Goal: Task Accomplishment & Management: Use online tool/utility

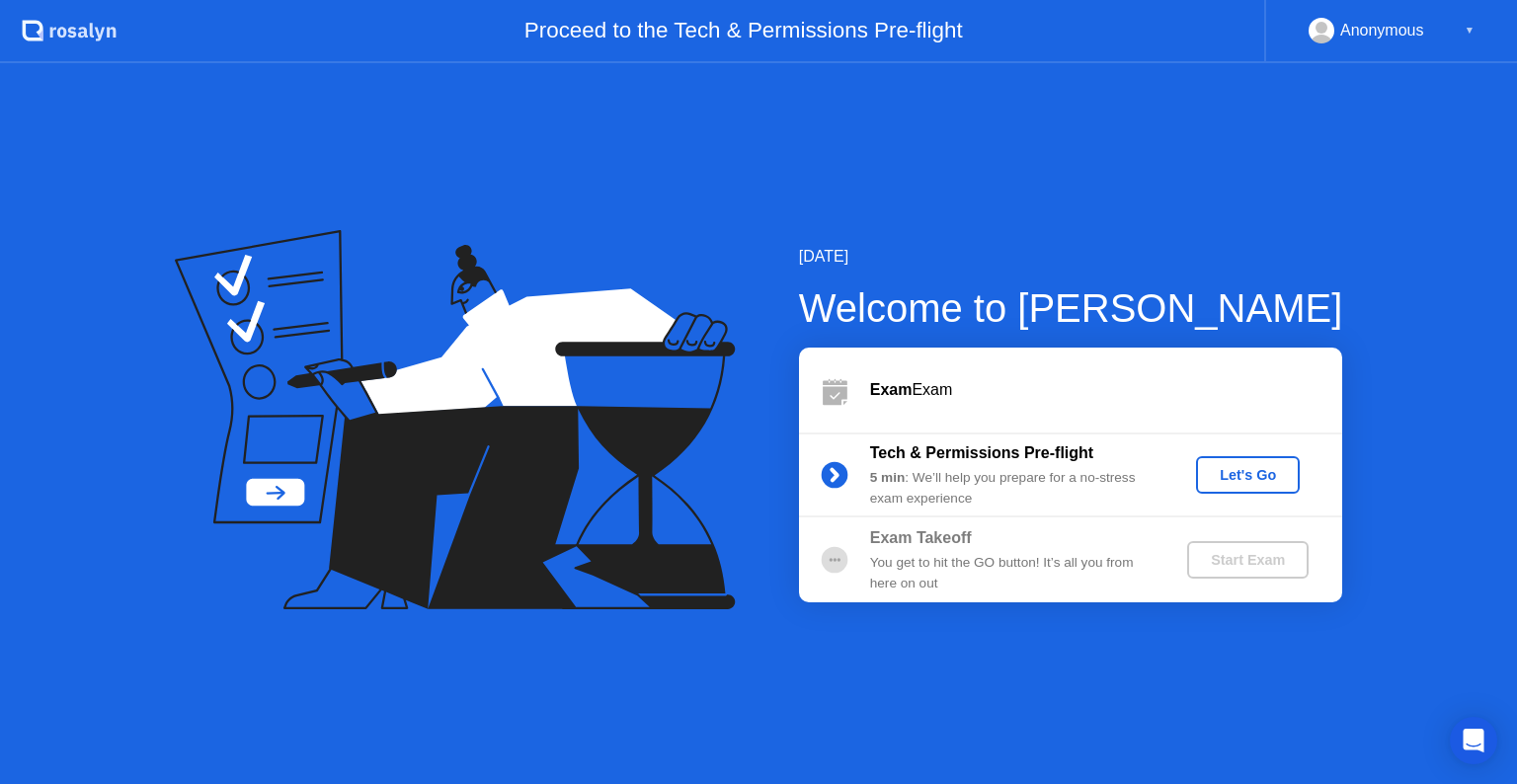
click at [1271, 475] on div "Let's Go" at bounding box center [1247, 475] width 88 height 16
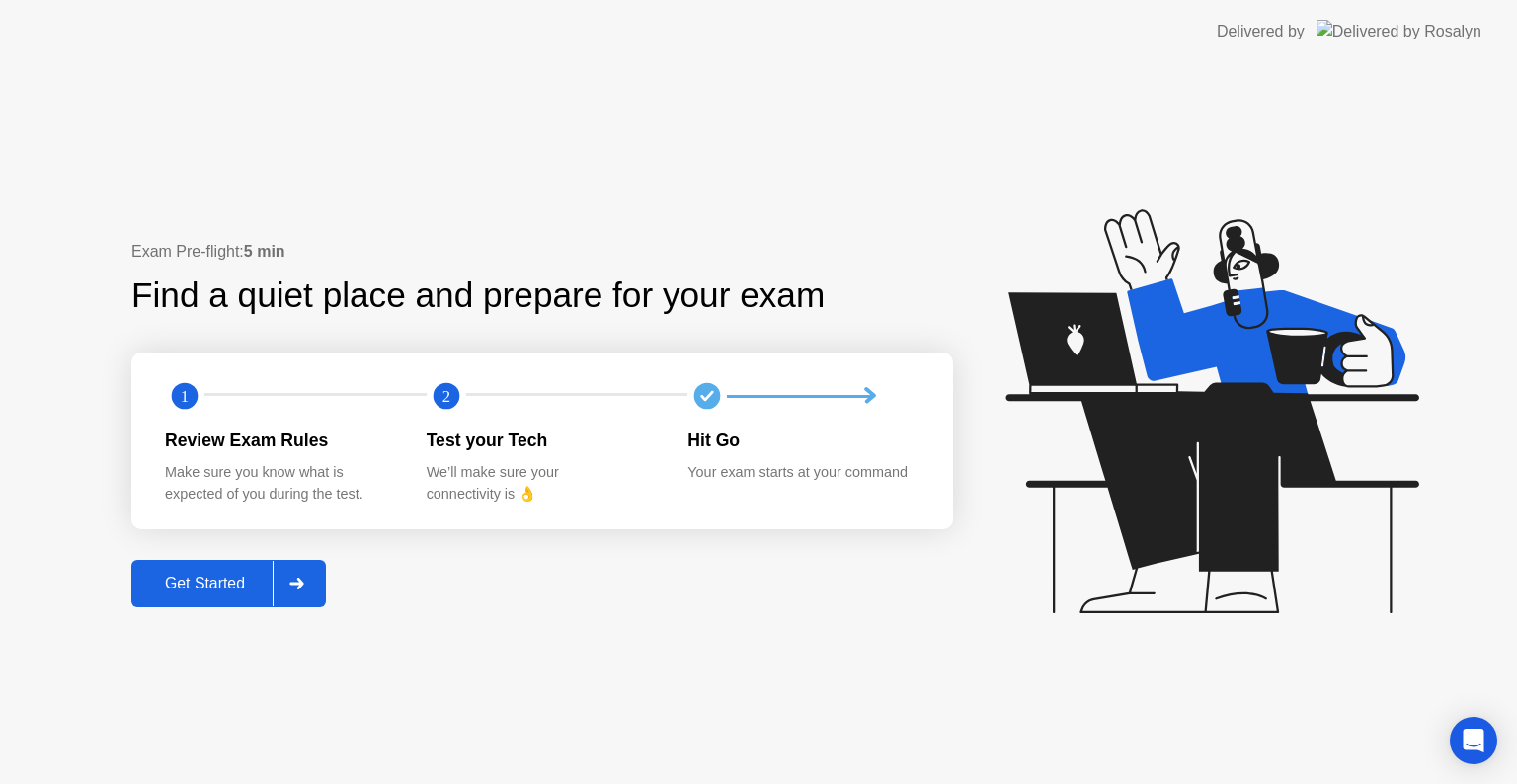
click at [201, 579] on div "Get Started" at bounding box center [205, 583] width 135 height 18
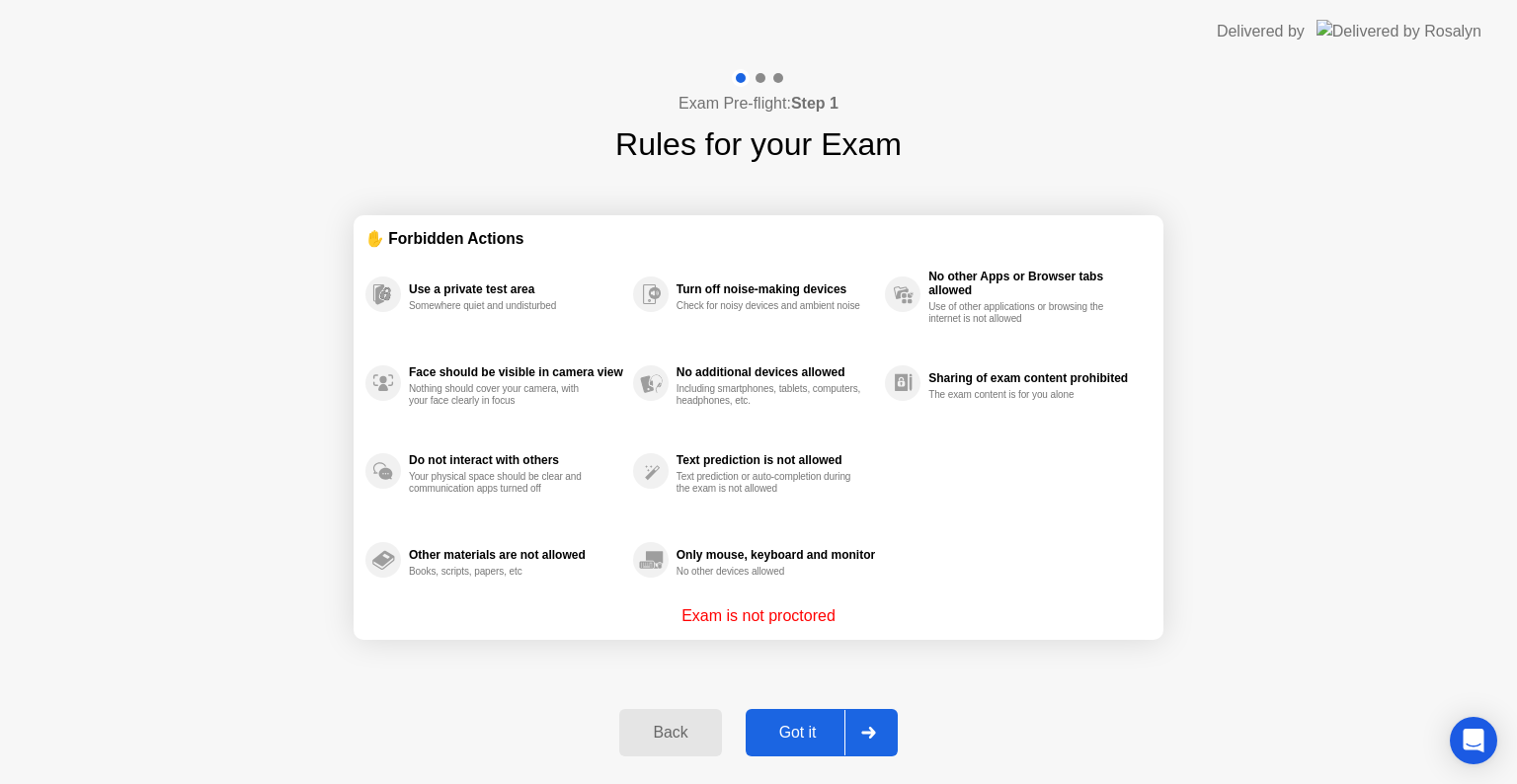
click at [802, 731] on div "Got it" at bounding box center [798, 733] width 93 height 18
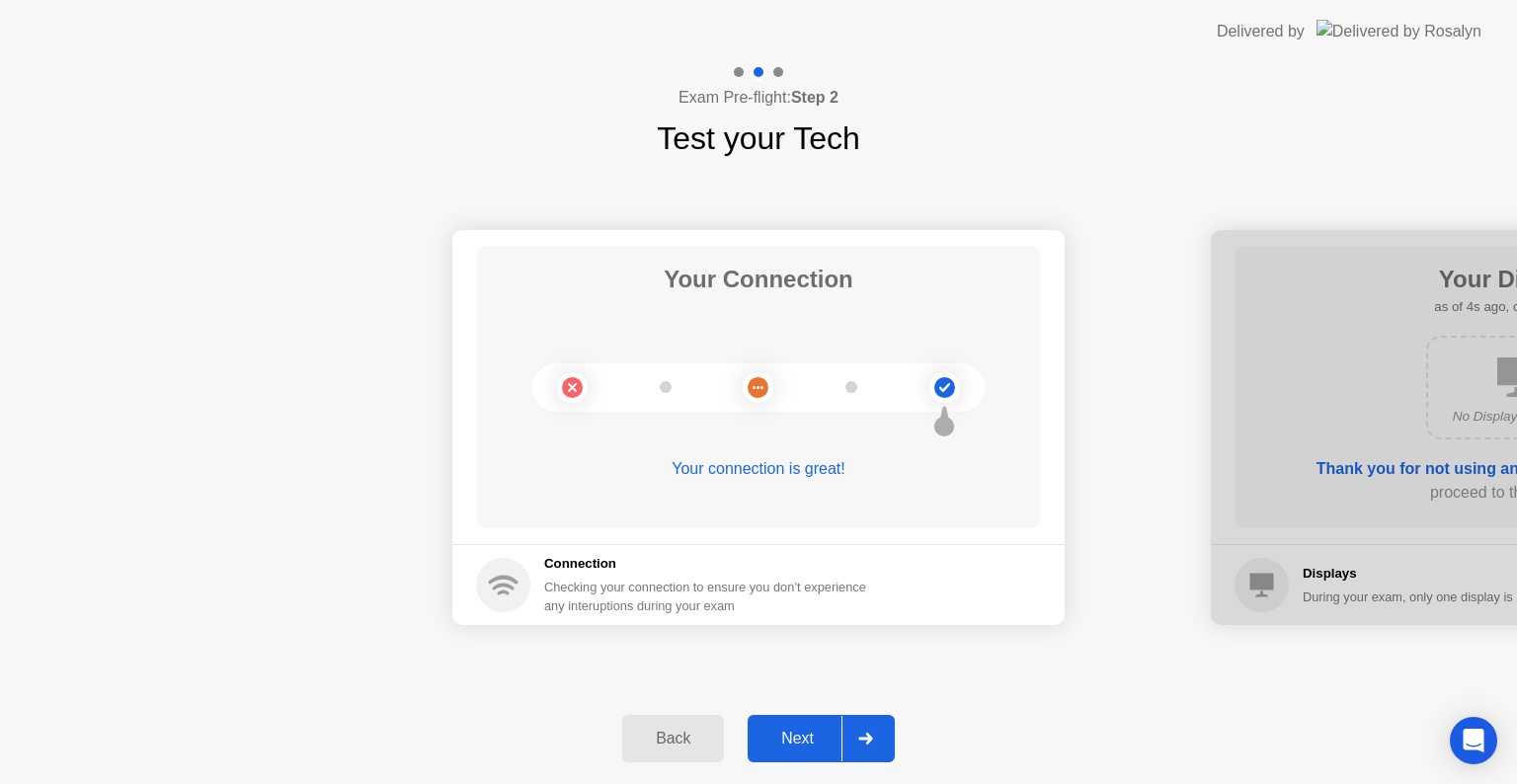
click at [810, 737] on div "Next" at bounding box center [797, 739] width 88 height 18
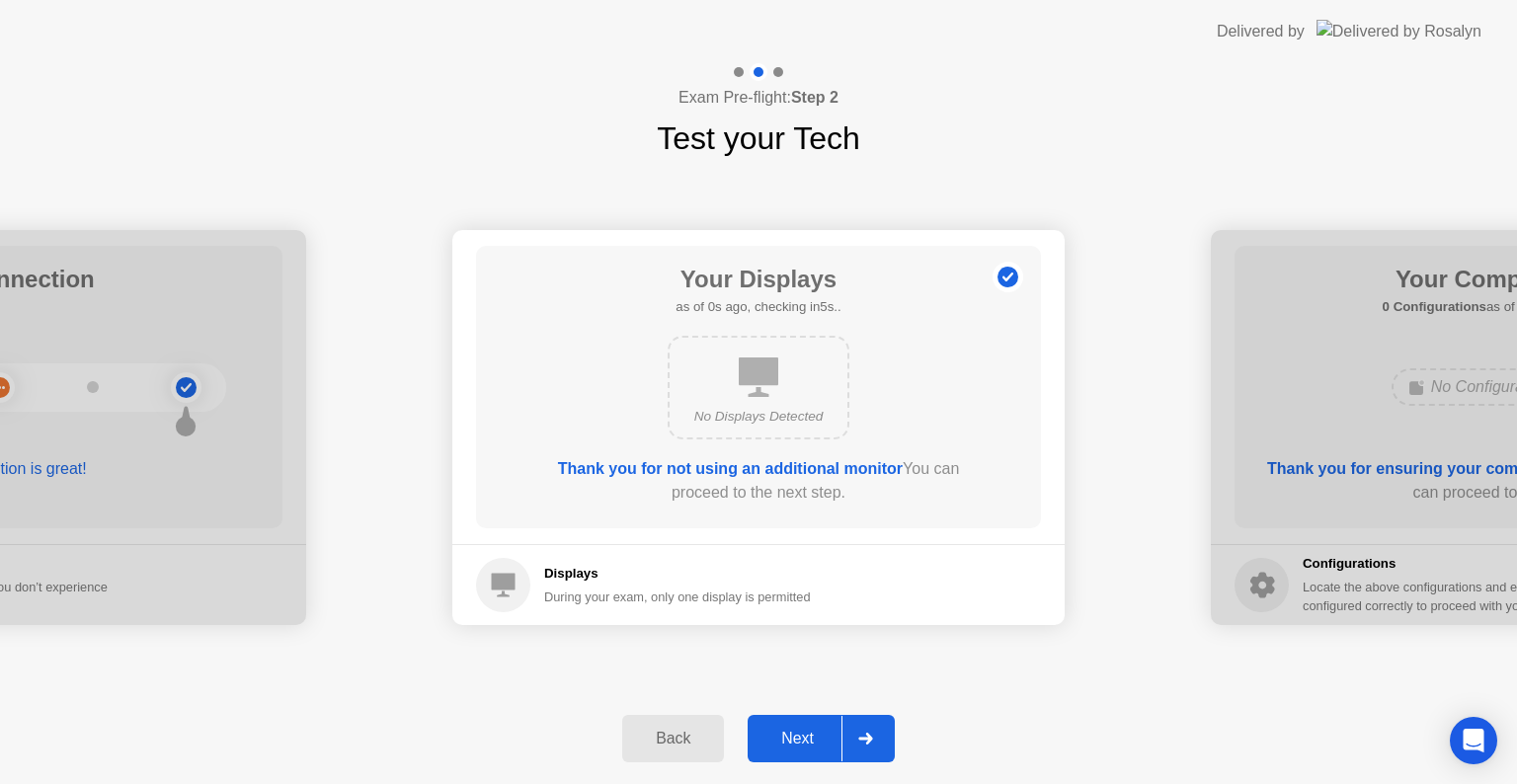
click at [810, 737] on div "Next" at bounding box center [797, 739] width 88 height 18
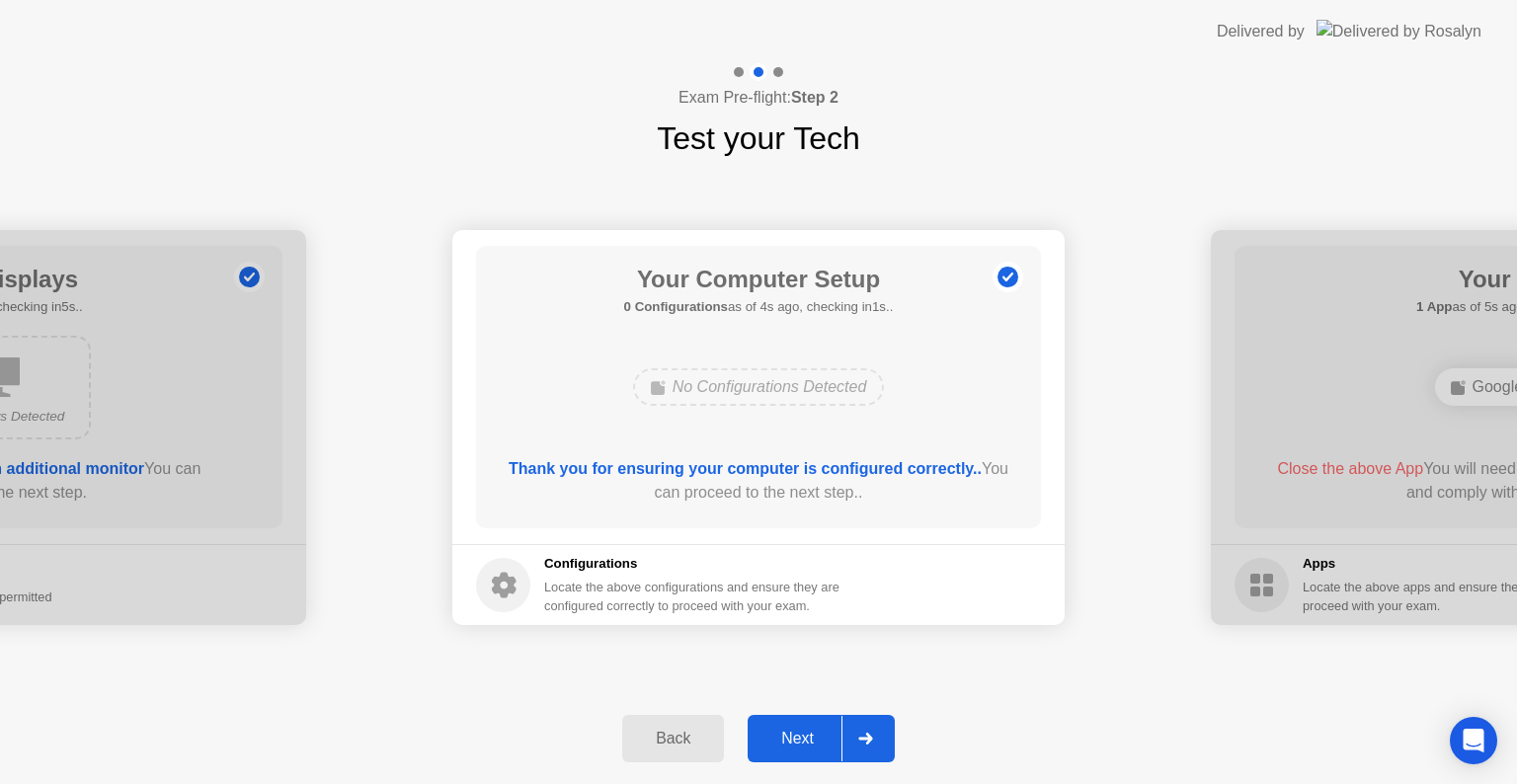
click at [810, 737] on div "Next" at bounding box center [797, 739] width 88 height 18
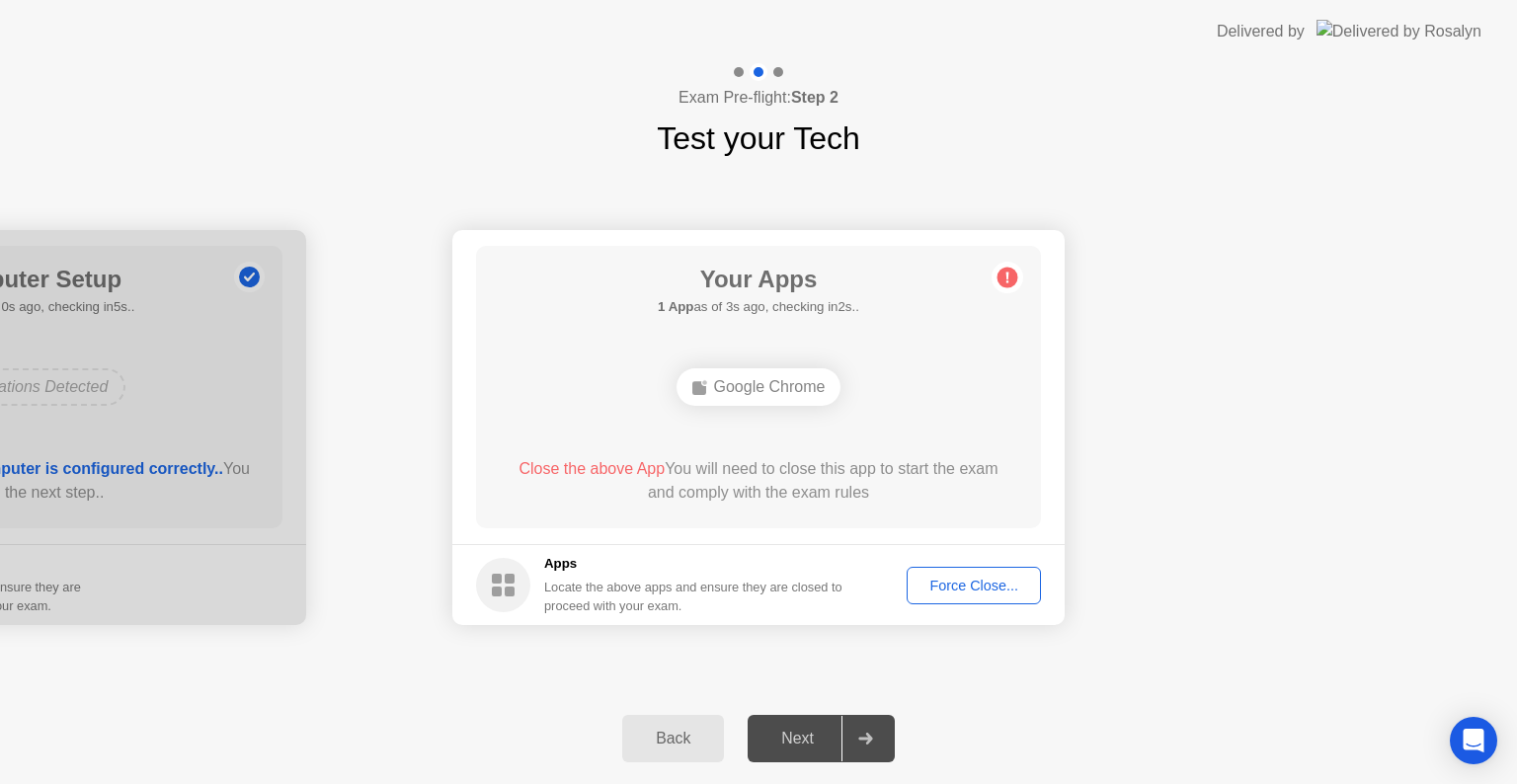
click at [1011, 584] on div "Force Close..." at bounding box center [974, 585] width 121 height 16
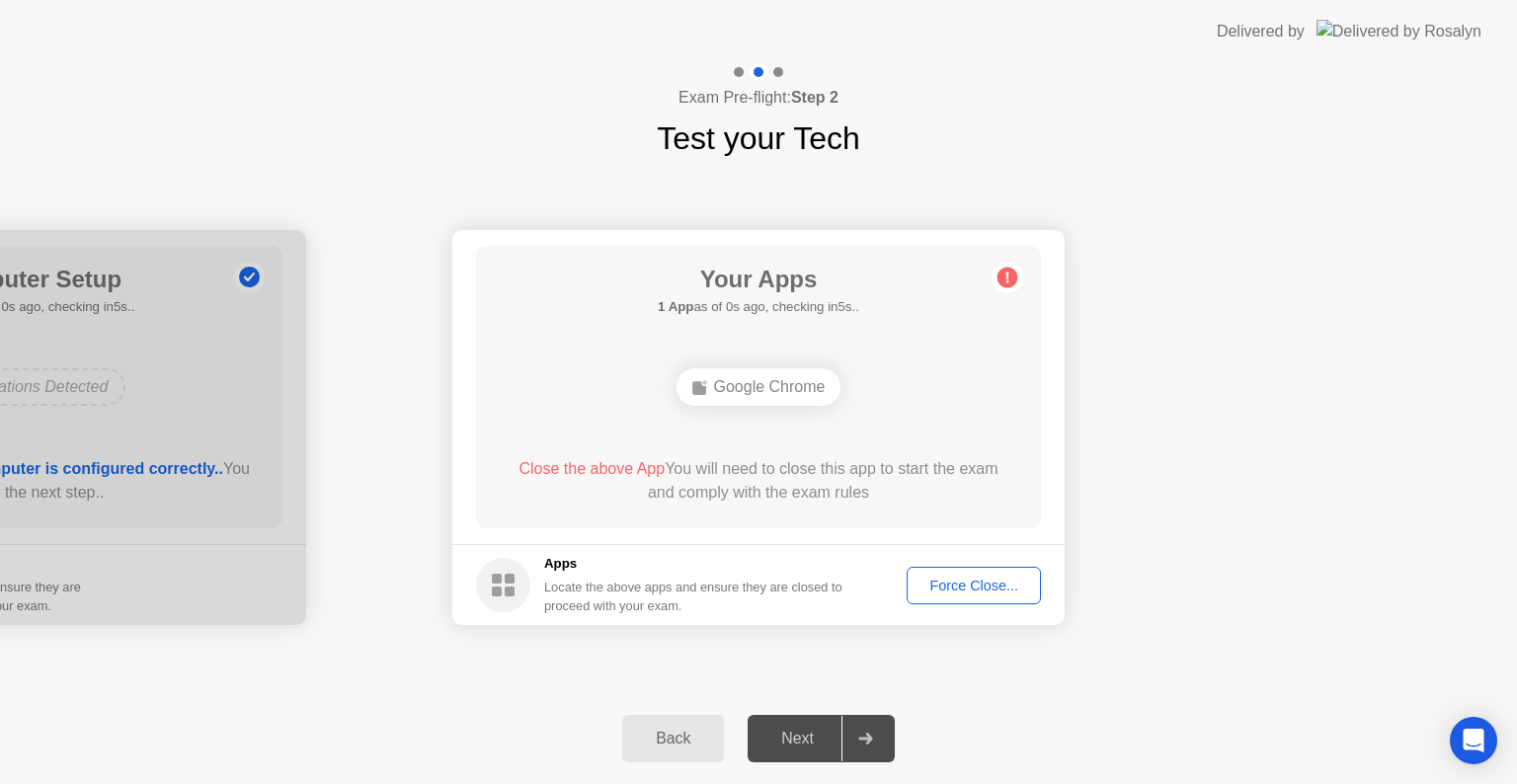
click at [1002, 586] on div "Force Close..." at bounding box center [974, 585] width 121 height 16
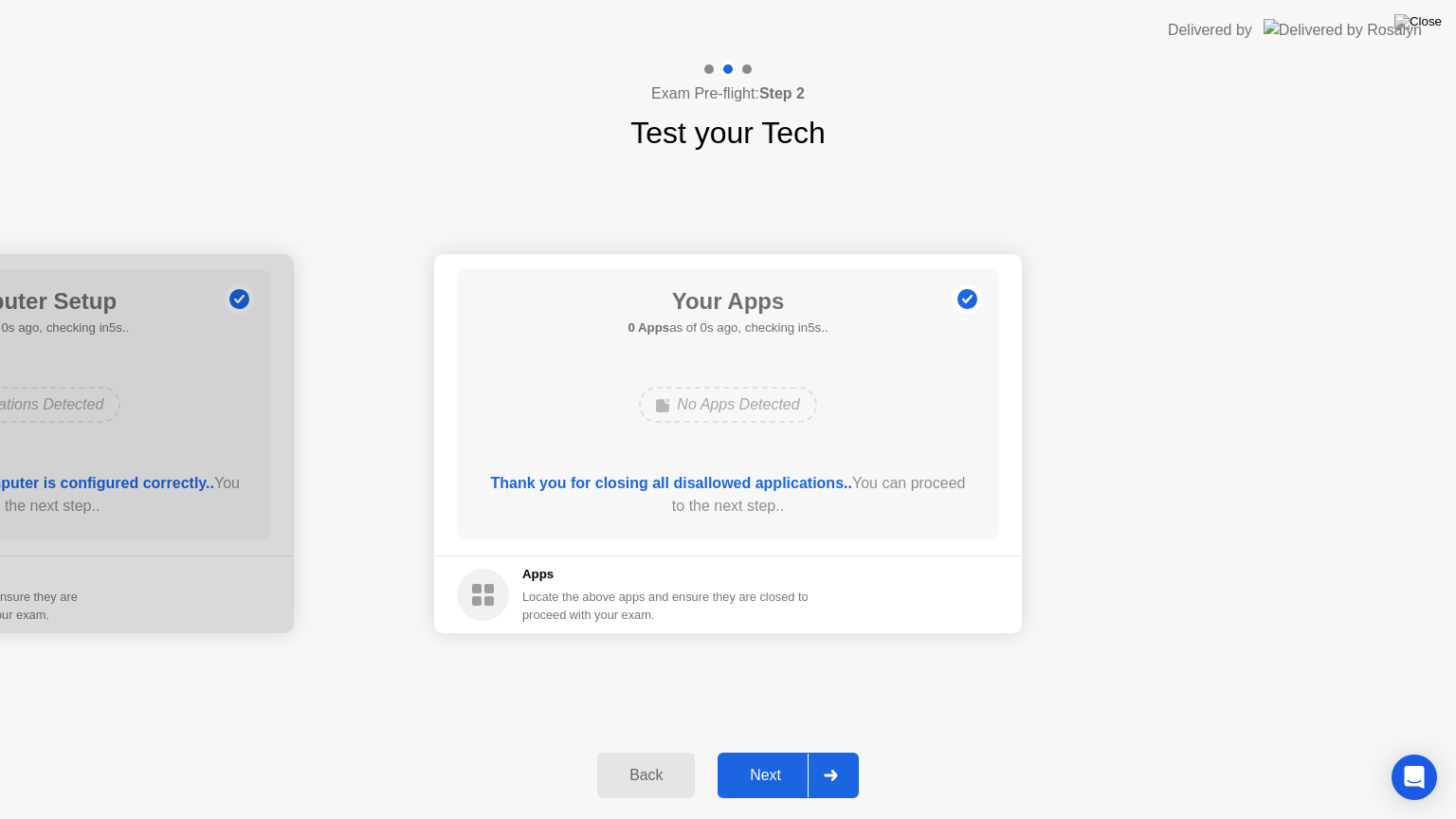
click at [764, 752] on div "Next" at bounding box center [765, 775] width 84 height 17
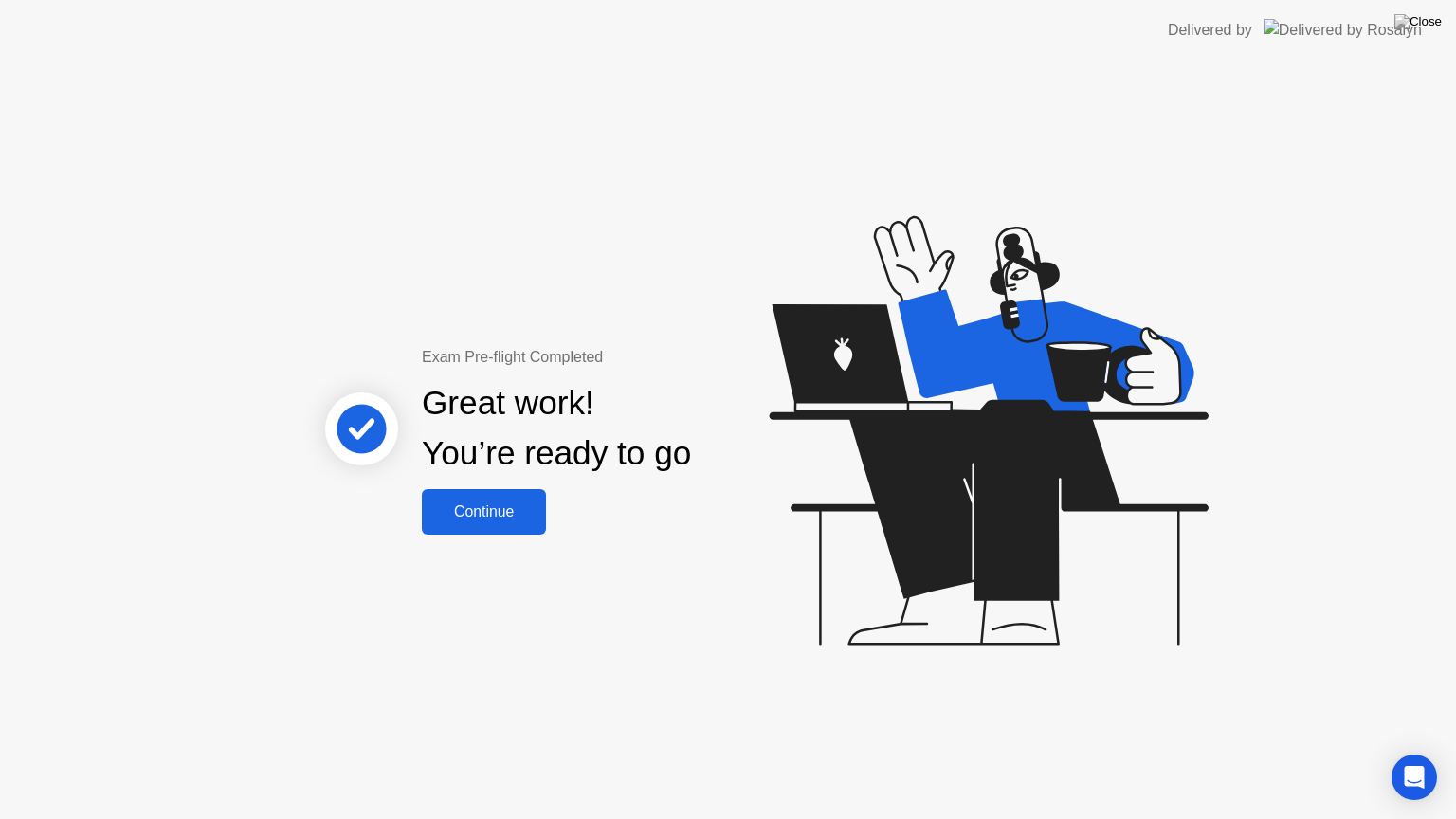
click at [473, 511] on div "Continue" at bounding box center [483, 512] width 113 height 17
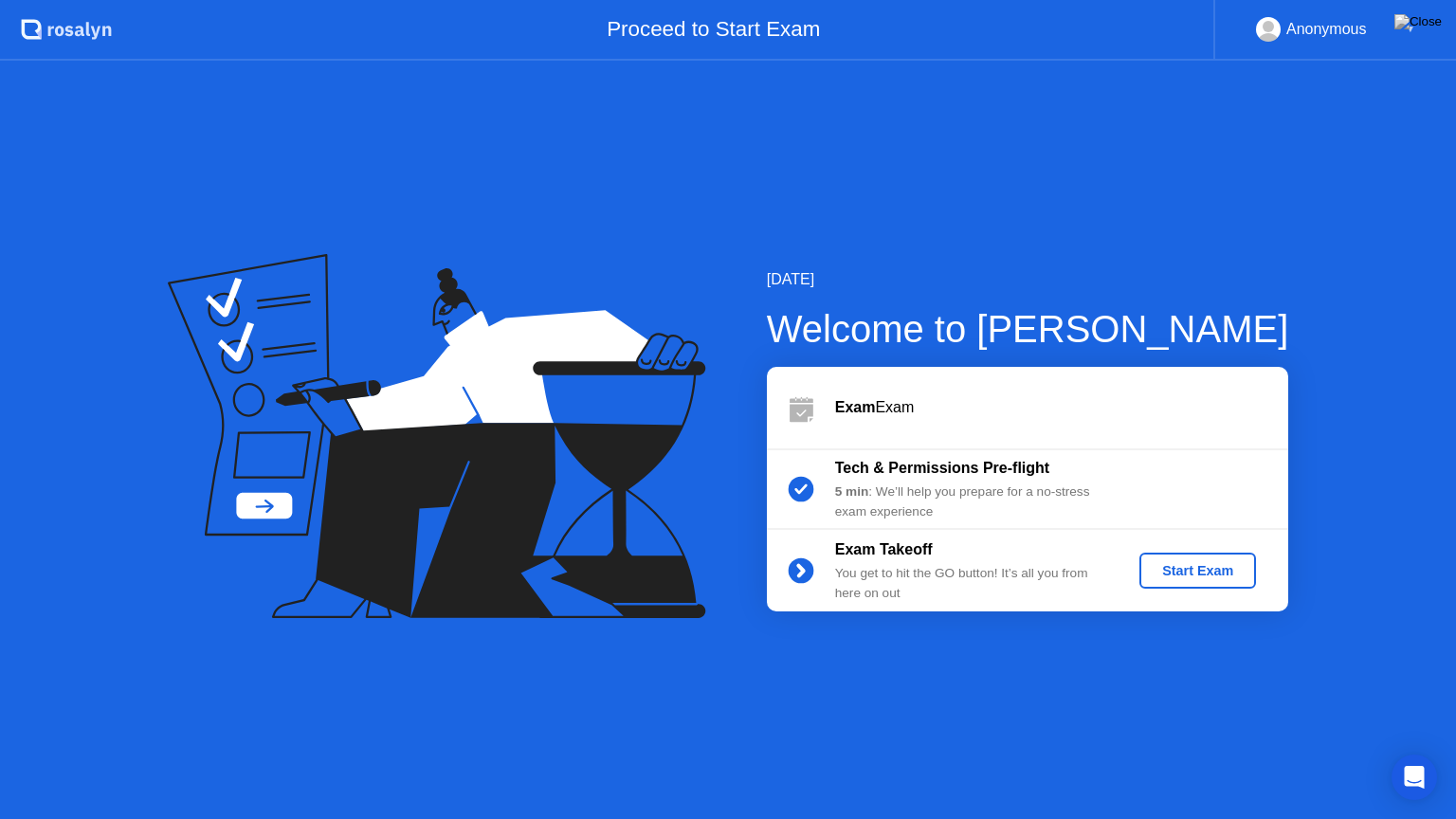
click at [1231, 571] on div "Start Exam" at bounding box center [1197, 570] width 102 height 15
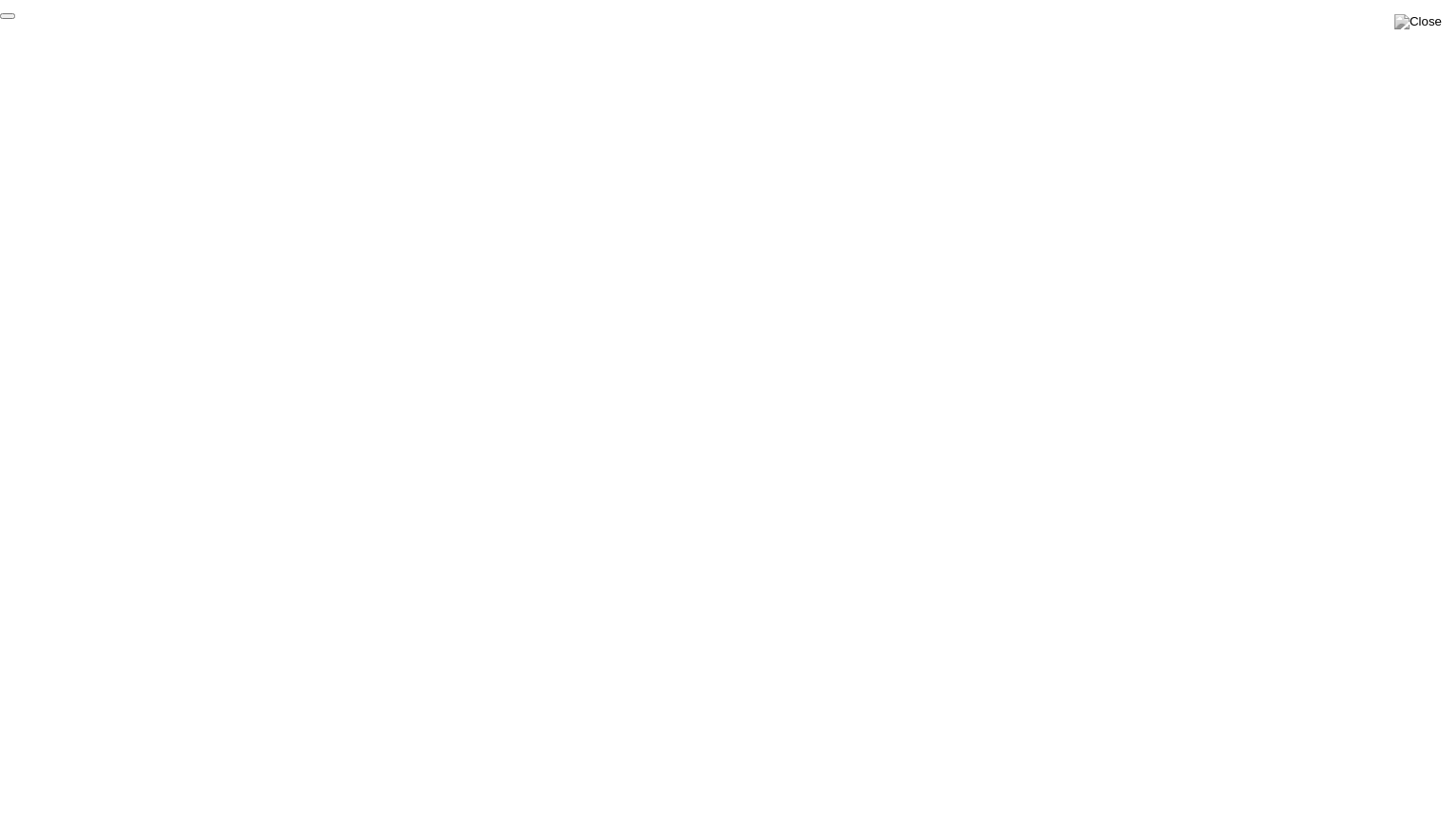
click div "End Proctoring Session"
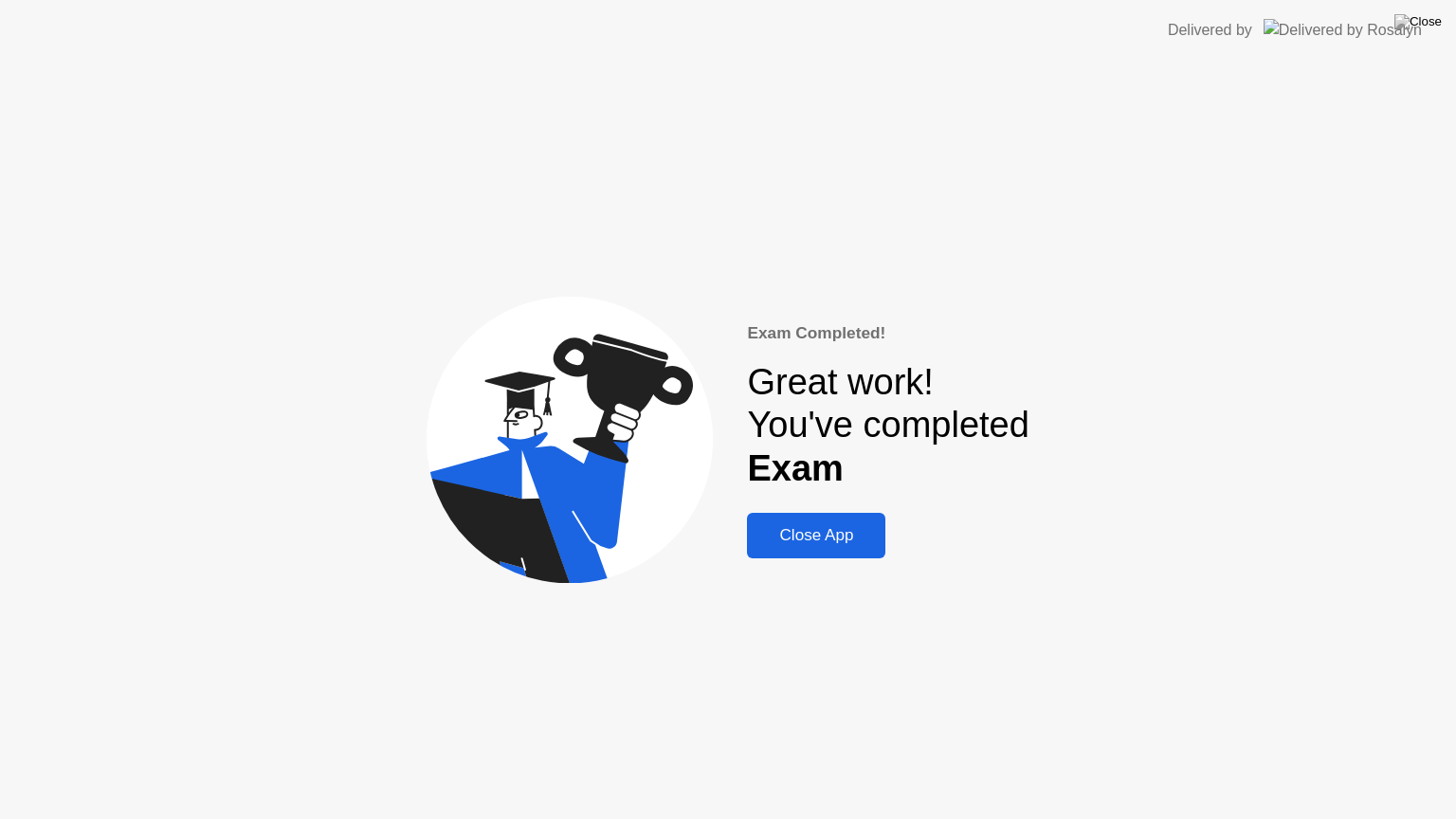
click at [798, 535] on div "Close App" at bounding box center [816, 535] width 127 height 19
